Goal: Task Accomplishment & Management: Use online tool/utility

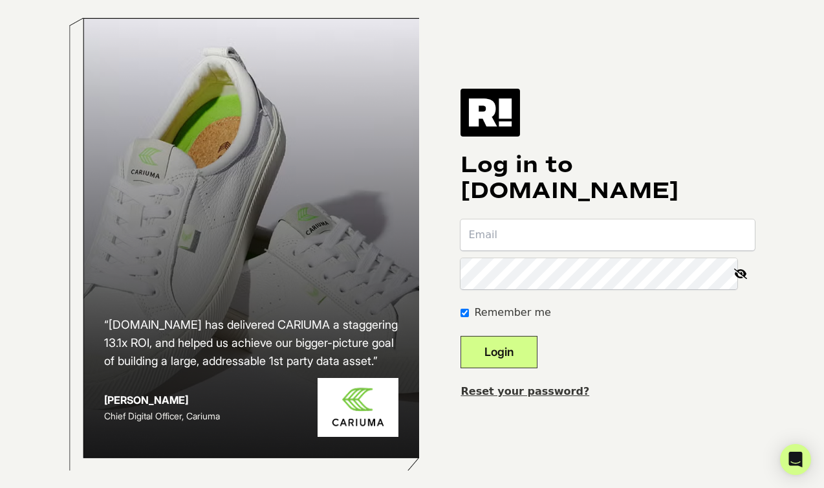
type input "jtraverse@truthinscience.org"
click at [500, 361] on button "Login" at bounding box center [499, 352] width 77 height 32
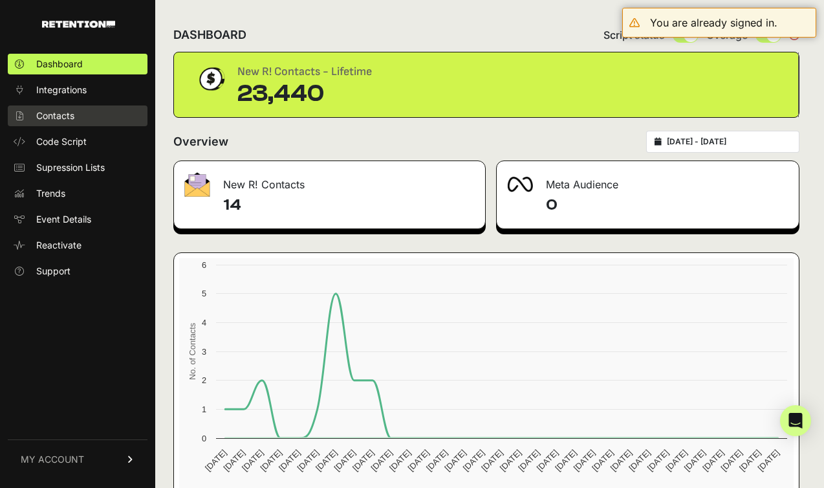
click at [61, 116] on span "Contacts" at bounding box center [55, 115] width 38 height 13
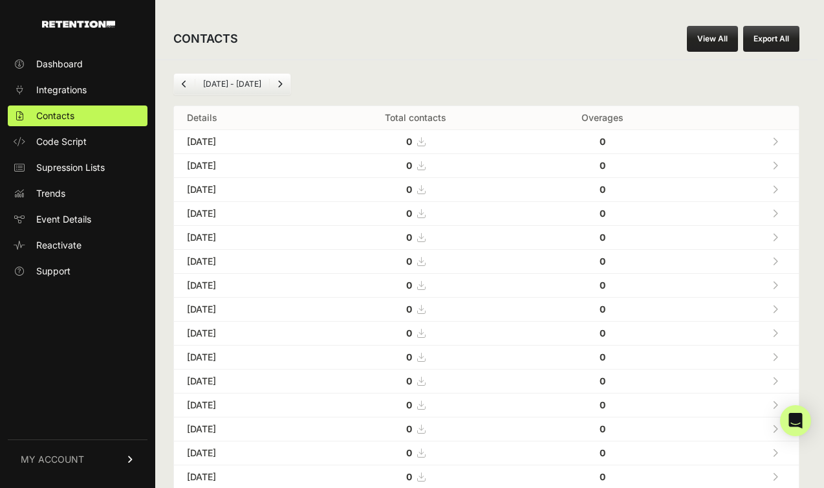
click at [773, 36] on button "Export All" at bounding box center [771, 39] width 56 height 26
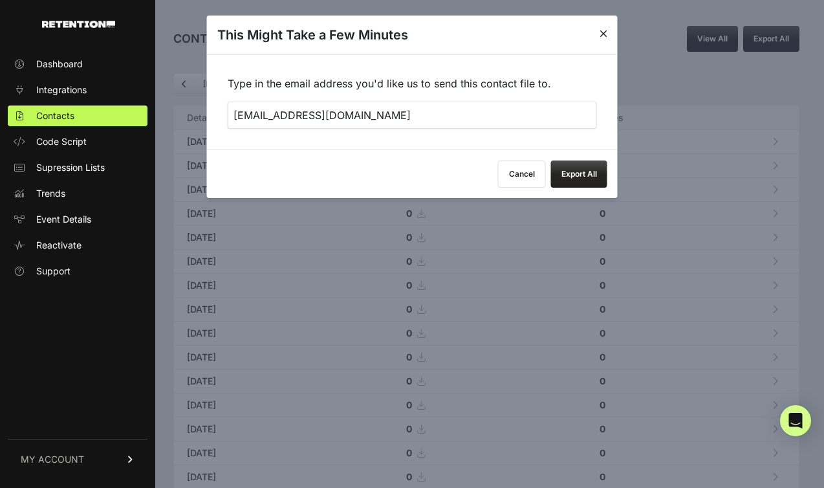
click at [587, 171] on button "Export All" at bounding box center [579, 173] width 56 height 27
